Goal: Task Accomplishment & Management: Complete application form

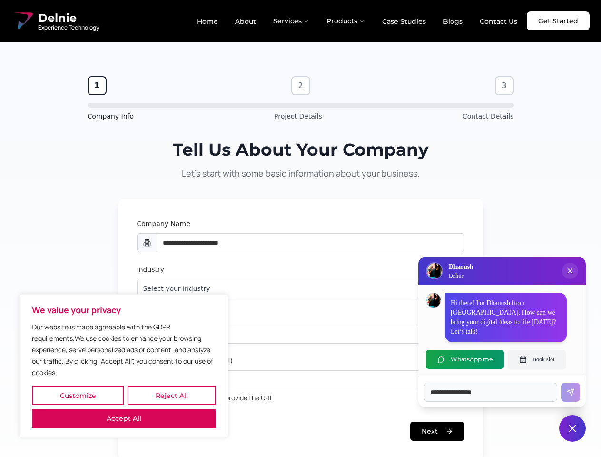
click at [78, 395] on button "Customize" at bounding box center [78, 395] width 92 height 19
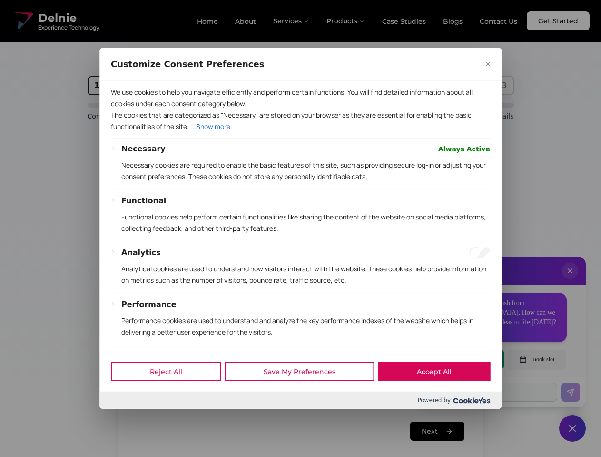
click at [171, 395] on div at bounding box center [300, 228] width 601 height 457
click at [124, 109] on p "We use cookies to help you navigate efficiently and perform certain functions. …" at bounding box center [300, 98] width 379 height 23
click at [300, 206] on div "Functional" at bounding box center [305, 200] width 369 height 11
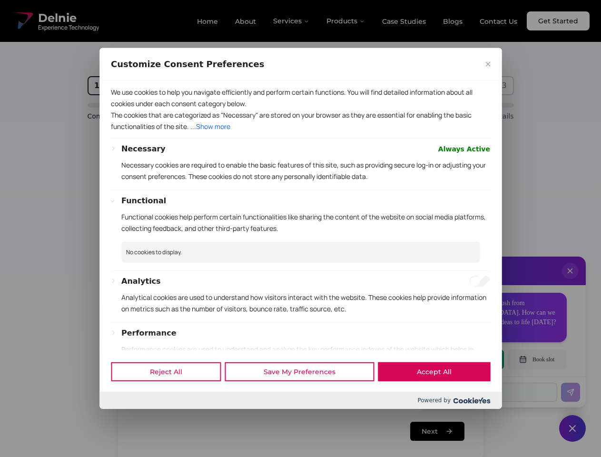
click at [570, 280] on div at bounding box center [300, 228] width 601 height 457
click at [465, 359] on div "Reject All Save My Preferences Accept All" at bounding box center [300, 371] width 402 height 40
click at [536, 359] on div at bounding box center [300, 228] width 601 height 457
click at [572, 428] on div at bounding box center [300, 228] width 601 height 457
click at [292, 21] on div at bounding box center [300, 228] width 601 height 457
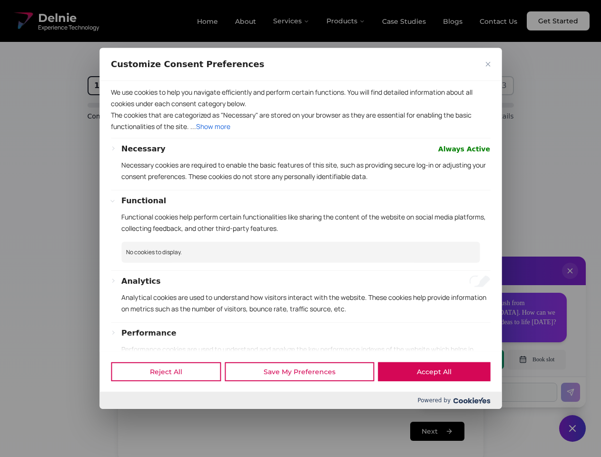
click at [346, 21] on div at bounding box center [300, 228] width 601 height 457
